Goal: Use online tool/utility

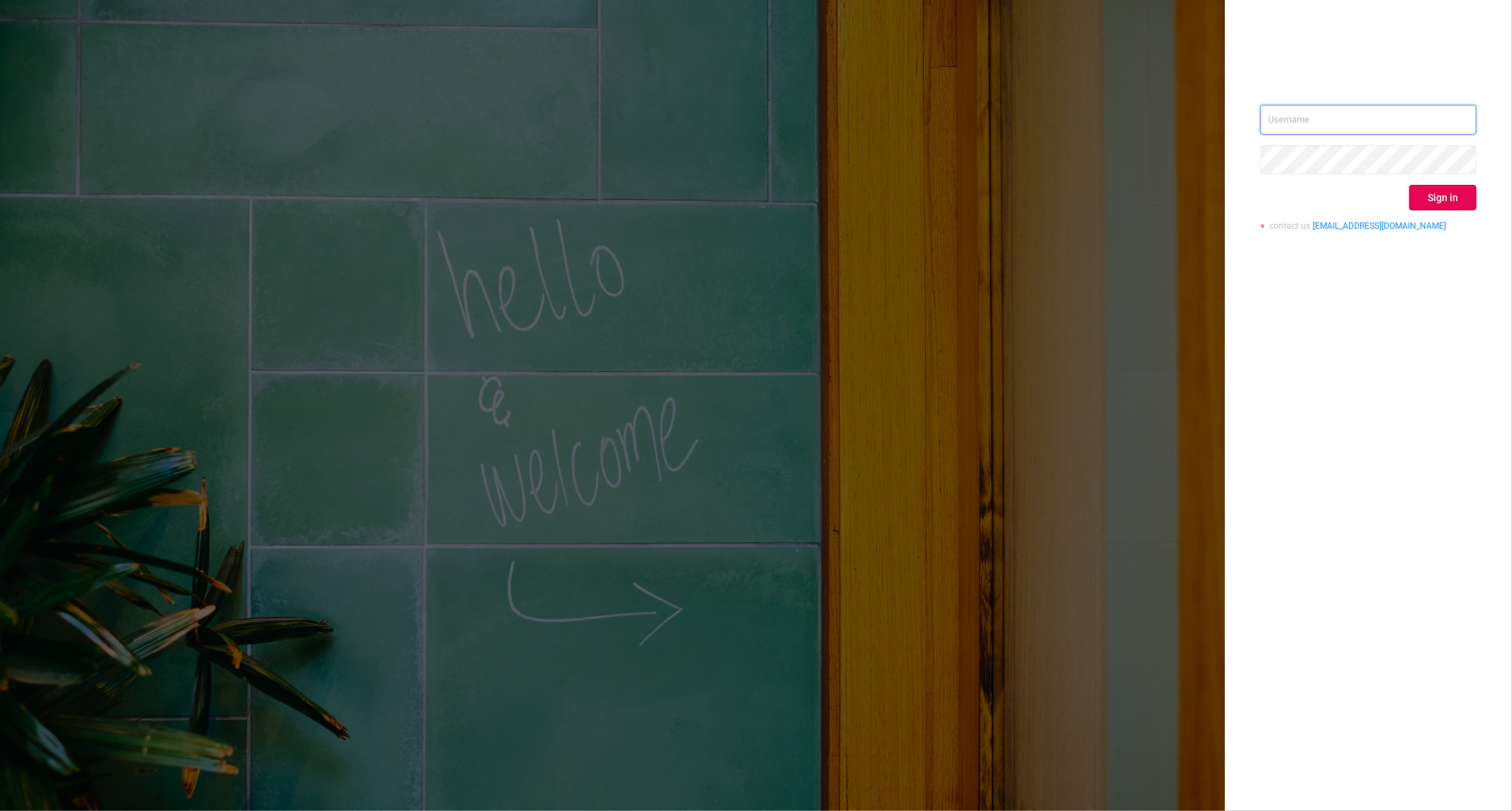
click at [1418, 131] on input "text" at bounding box center [1368, 119] width 217 height 29
type input "[PERSON_NAME][EMAIL_ADDRESS][DOMAIN_NAME]"
click at [1440, 201] on button "Sign in" at bounding box center [1442, 198] width 67 height 26
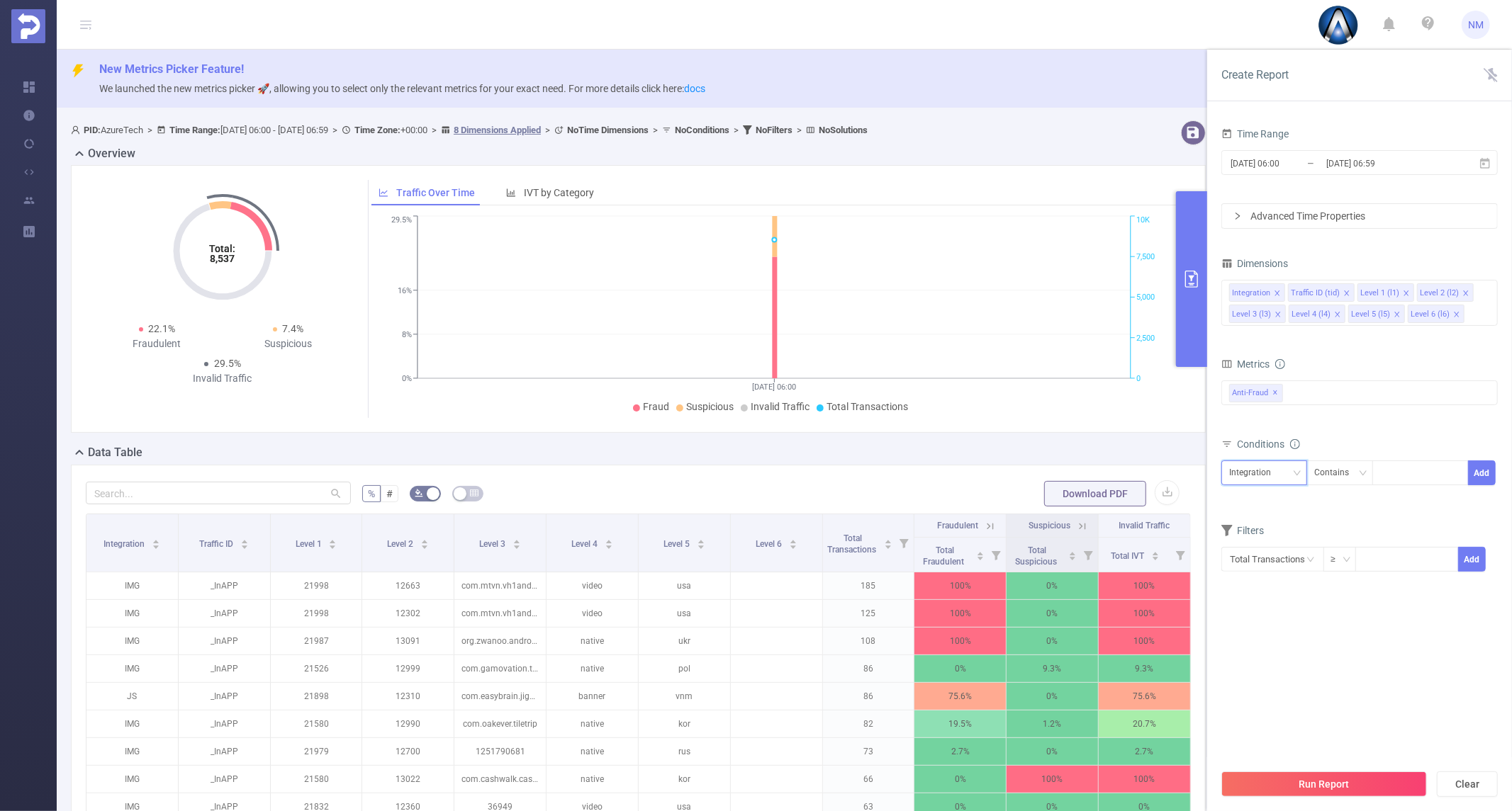
click at [1260, 480] on div "Integration" at bounding box center [1255, 473] width 52 height 24
click at [1247, 541] on li "Level 1 (l1)" at bounding box center [1264, 547] width 86 height 23
click at [1394, 476] on div at bounding box center [1420, 473] width 81 height 24
type input "22037"
click at [1408, 496] on li "22037" at bounding box center [1420, 503] width 96 height 23
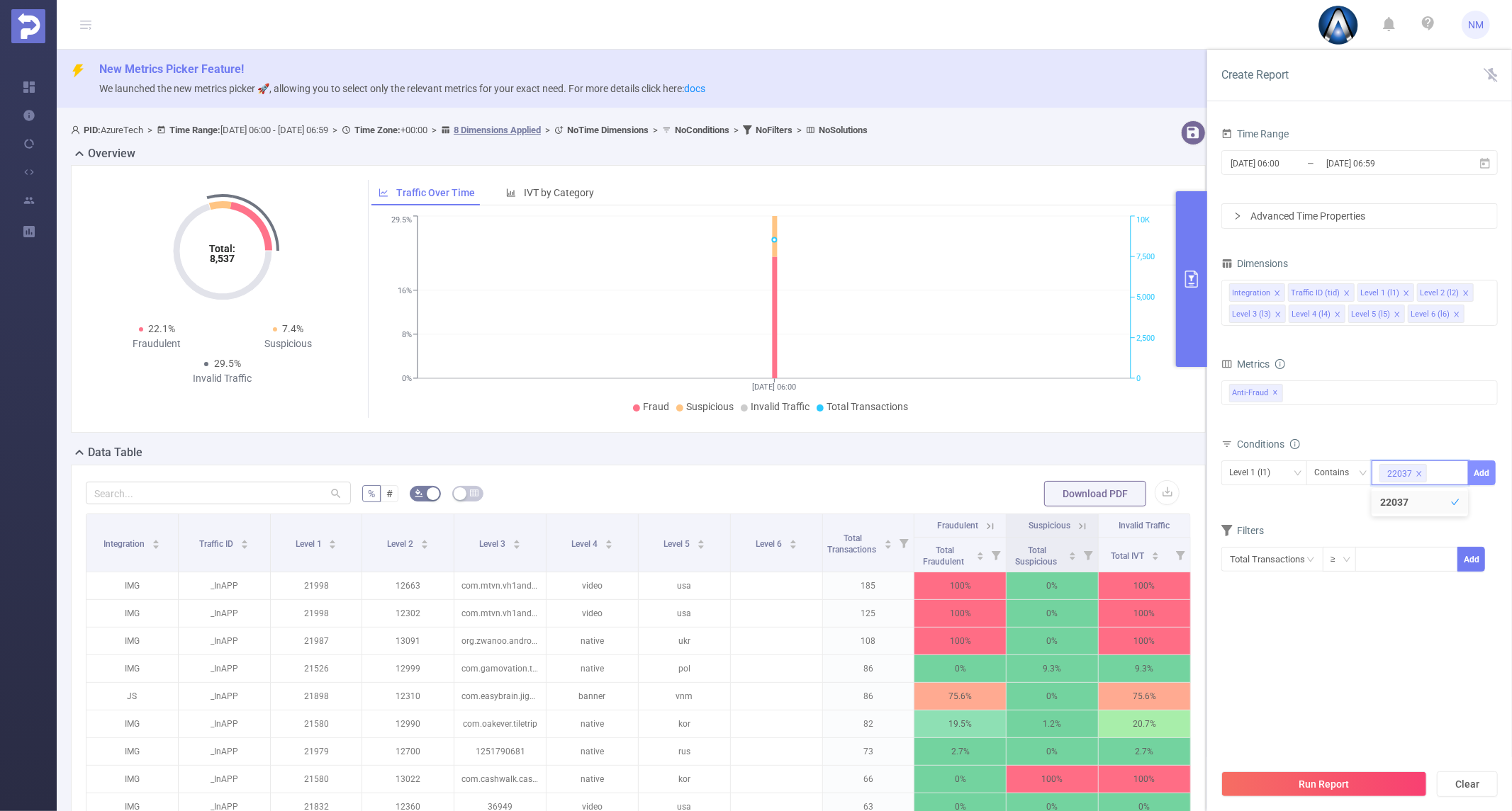
click at [1473, 474] on button "Add" at bounding box center [1482, 473] width 27 height 25
click at [1369, 157] on input "[DATE] 06:59" at bounding box center [1382, 164] width 114 height 19
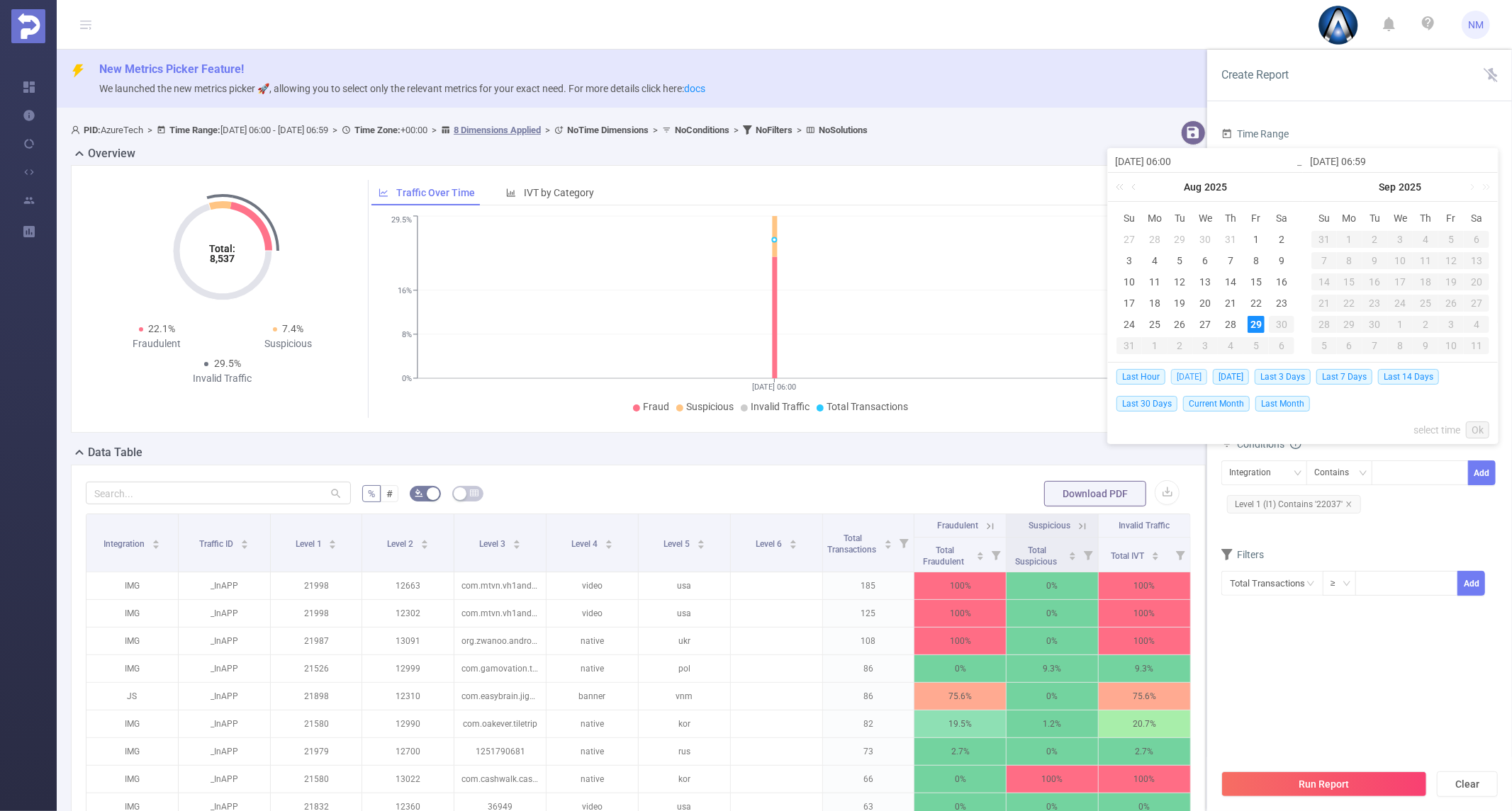
click at [1184, 374] on span "[DATE]" at bounding box center [1189, 377] width 36 height 15
type input "[DATE] 00:00"
type input "[DATE] 23:59"
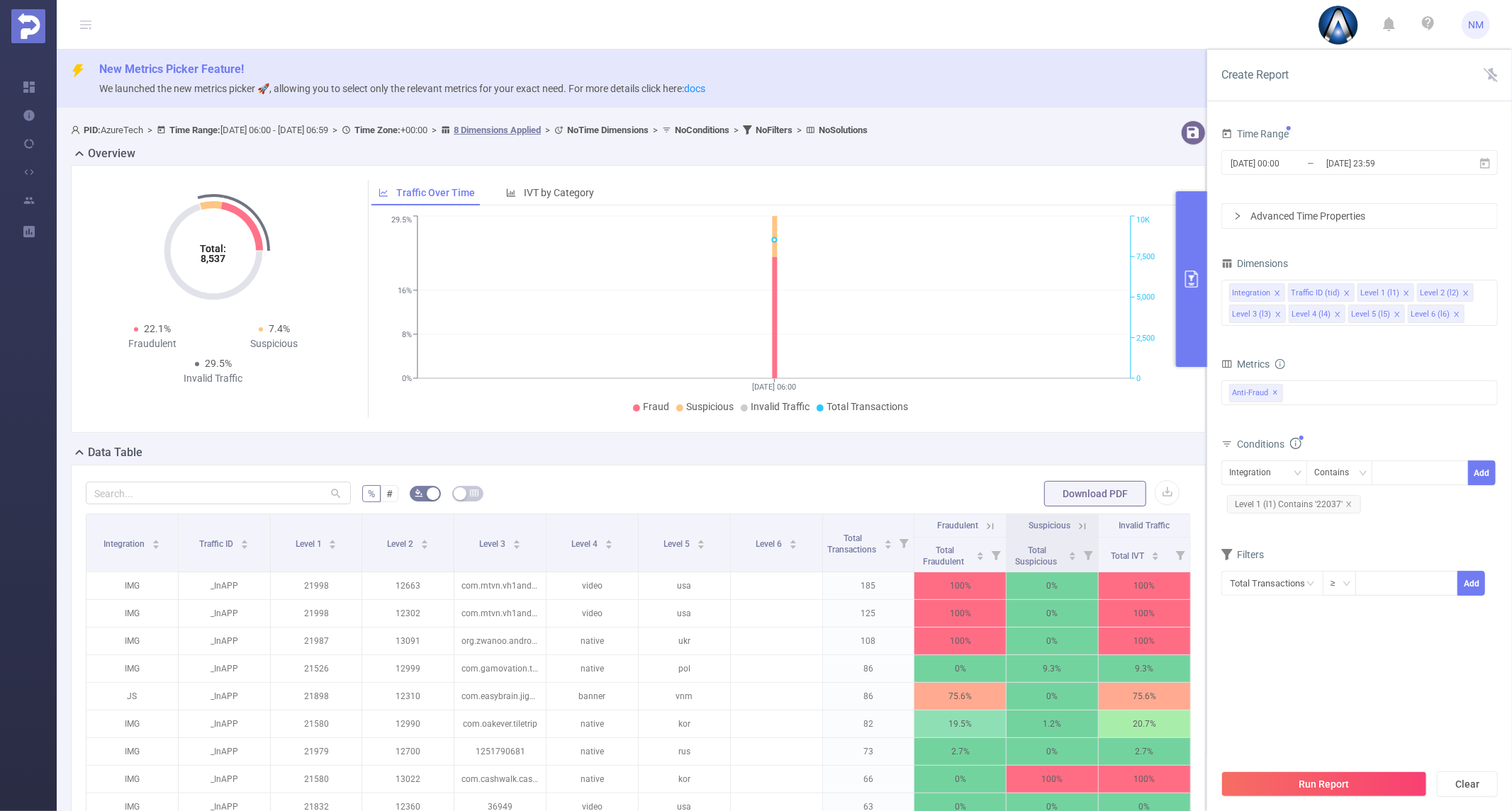
click at [1493, 265] on div "Dimensions" at bounding box center [1360, 265] width 276 height 24
click at [1340, 777] on button "Run Report" at bounding box center [1324, 784] width 205 height 26
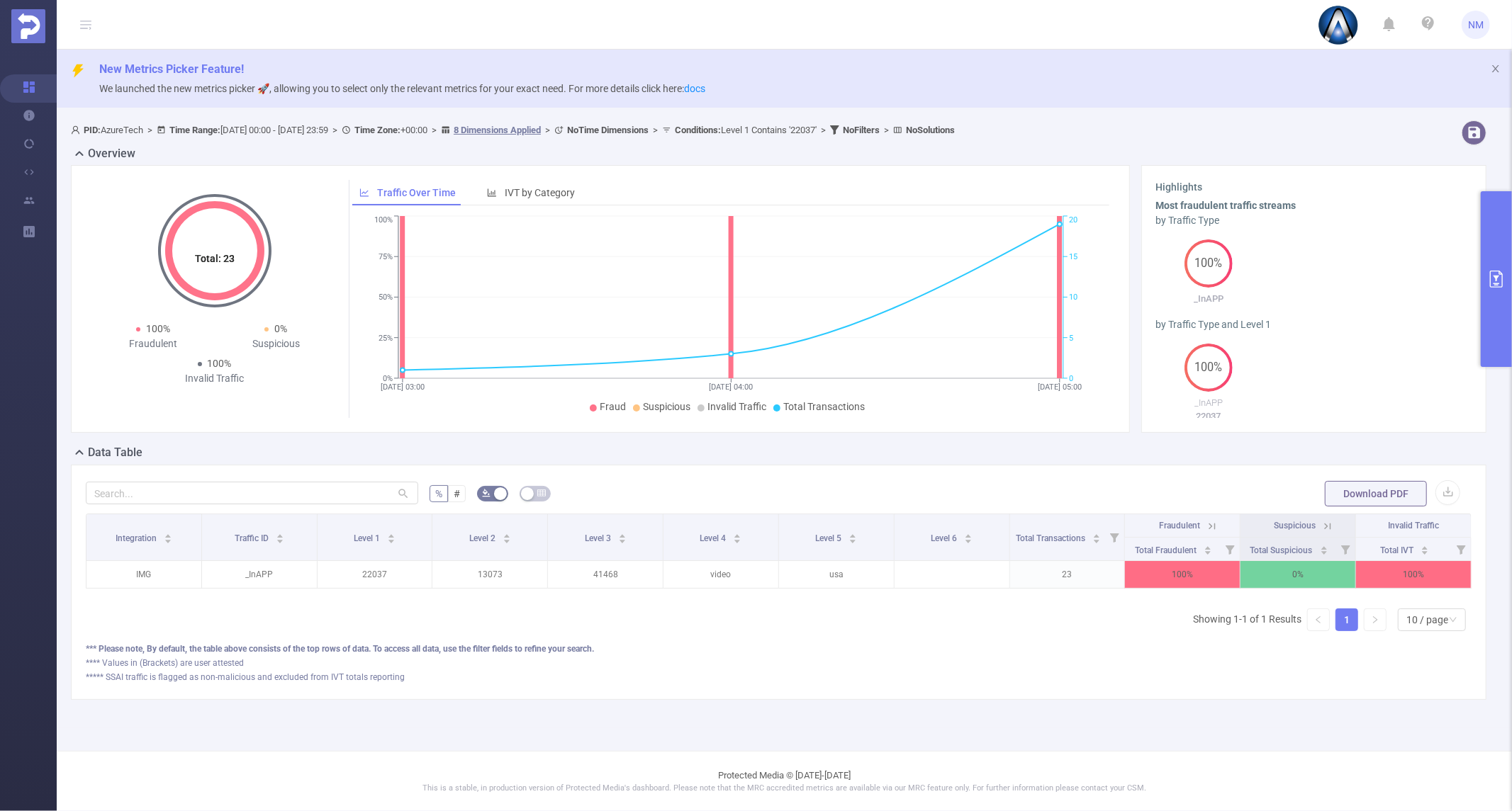
click at [1130, 103] on div "New Metrics Picker Feature! We launched the new metrics picker 🚀, allowing you …" at bounding box center [784, 78] width 1455 height 58
